Goal: Find specific page/section: Find specific page/section

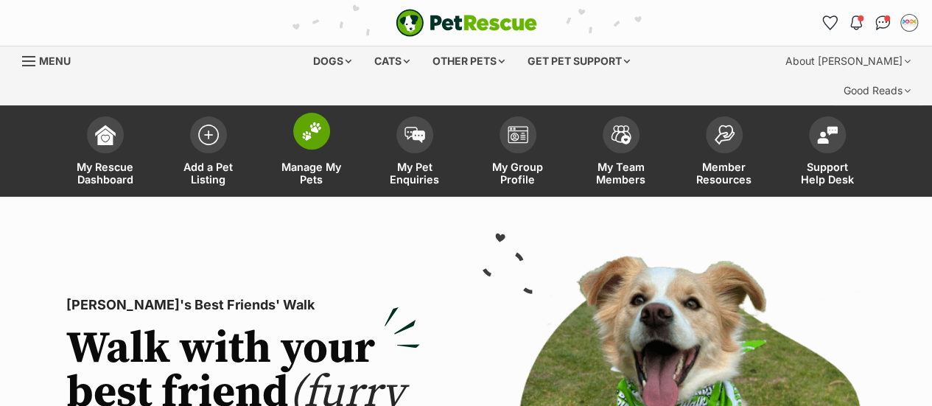
click at [318, 122] on img at bounding box center [311, 131] width 21 height 19
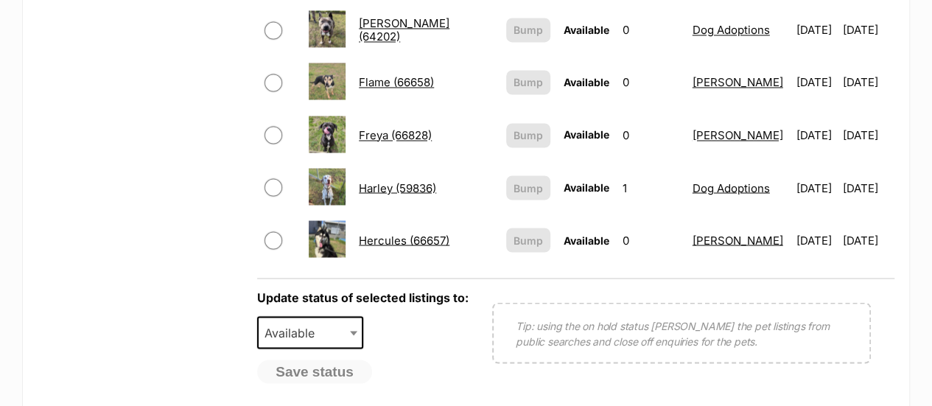
scroll to position [1218, 0]
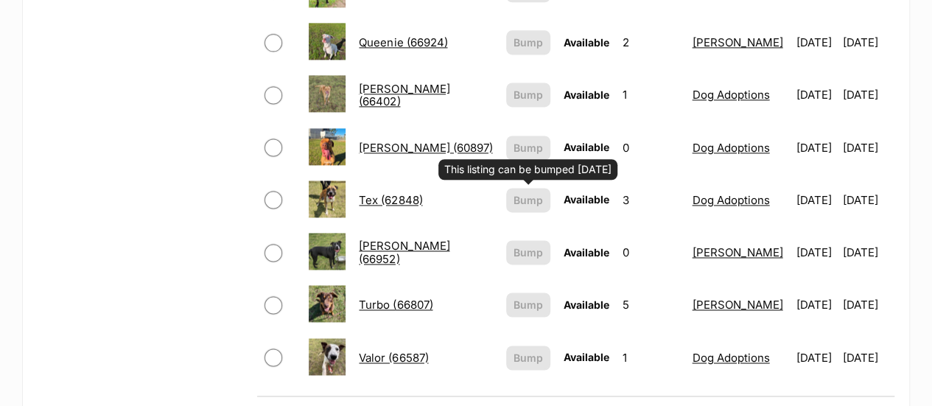
scroll to position [993, 0]
